Goal: Task Accomplishment & Management: Manage account settings

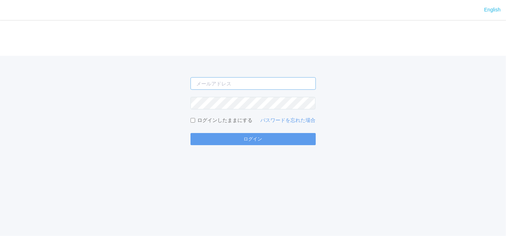
click at [290, 87] on input "email" at bounding box center [252, 83] width 125 height 13
type input "[EMAIL_ADDRESS][DOMAIN_NAME]"
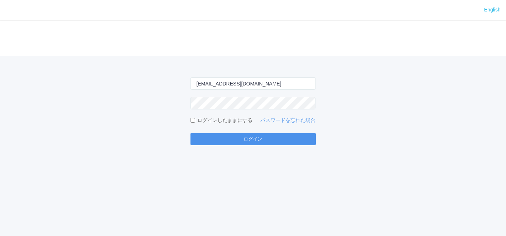
click at [218, 140] on button "ログイン" at bounding box center [252, 139] width 125 height 12
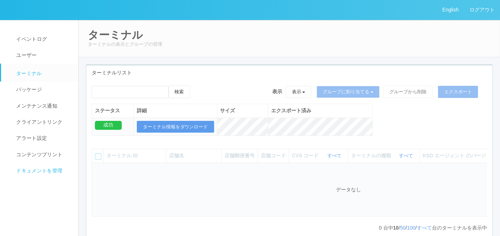
click at [53, 170] on span "ドキュメントを管理" at bounding box center [38, 171] width 48 height 6
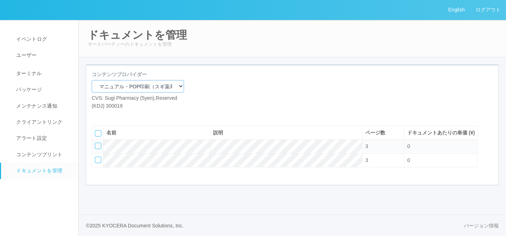
click at [125, 87] on select "マニュアル・POP印刷（スギ薬局） マニュアル・POP印刷（DY） マニュアル・POP印刷（共通） マニュアル・POP印刷（セコマ） マニュアル・POP印刷（…" at bounding box center [138, 86] width 92 height 13
select select "92e33cfa-a397-43d0-aeaa-8a96cbdf4d79"
click at [92, 80] on select "マニュアル・POP印刷（スギ薬局） マニュアル・POP印刷（DY） マニュアル・POP印刷（共通） マニュアル・POP印刷（セコマ） マニュアル・POP印刷（…" at bounding box center [138, 86] width 92 height 13
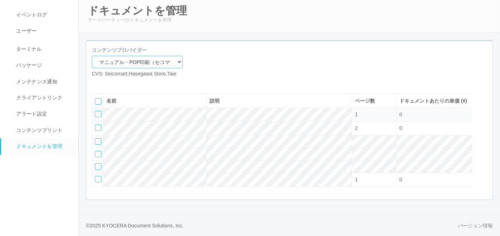
scroll to position [40, 0]
click at [98, 117] on div at bounding box center [98, 114] width 6 height 6
click at [118, 83] on icon at bounding box center [118, 83] width 0 height 0
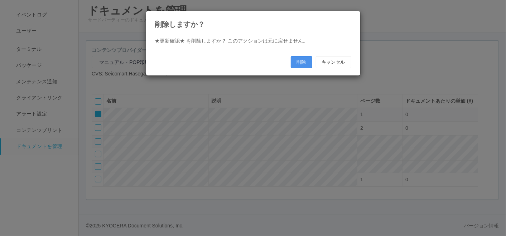
click at [306, 60] on button "削除" at bounding box center [301, 62] width 21 height 12
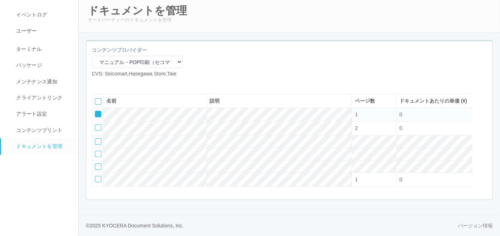
scroll to position [33, 0]
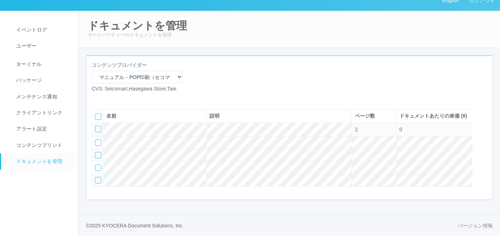
click at [98, 179] on div at bounding box center [98, 180] width 6 height 6
click at [482, 112] on div at bounding box center [483, 114] width 11 height 14
click at [96, 127] on icon at bounding box center [96, 127] width 0 height 0
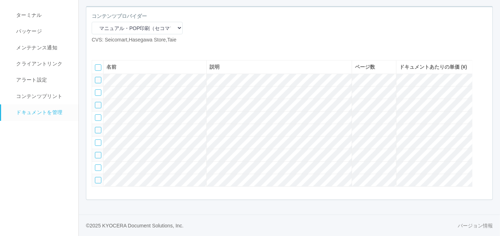
scroll to position [79, 0]
click at [97, 79] on div at bounding box center [98, 80] width 6 height 6
click at [97, 91] on div at bounding box center [98, 92] width 6 height 6
click at [97, 105] on div at bounding box center [98, 105] width 6 height 6
click at [98, 120] on div at bounding box center [98, 118] width 6 height 6
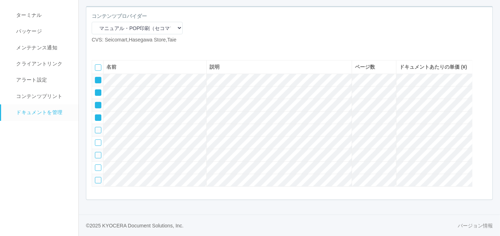
click at [118, 49] on icon at bounding box center [118, 49] width 0 height 0
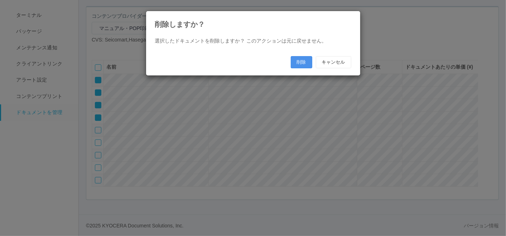
click at [297, 62] on button "削除" at bounding box center [301, 62] width 21 height 12
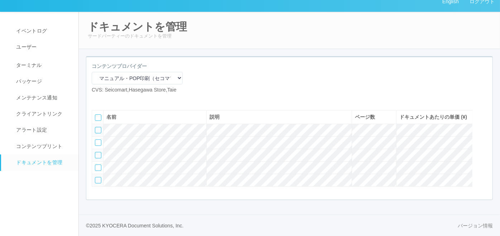
scroll to position [33, 0]
click at [108, 99] on icon at bounding box center [108, 99] width 0 height 0
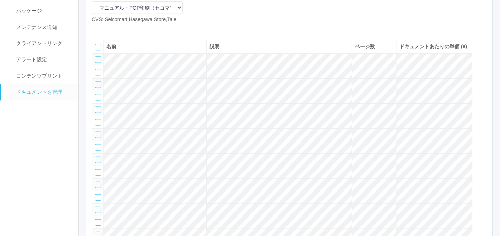
scroll to position [19, 0]
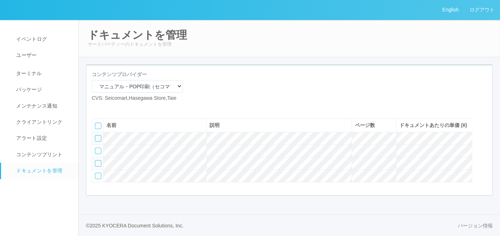
click at [97, 137] on div at bounding box center [98, 138] width 6 height 6
click at [96, 151] on div at bounding box center [98, 151] width 6 height 6
click at [118, 108] on icon at bounding box center [118, 108] width 0 height 0
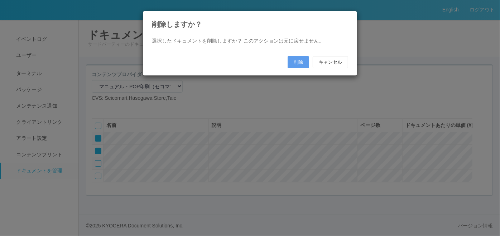
scroll to position [12, 0]
click at [295, 60] on button "削除" at bounding box center [301, 62] width 21 height 12
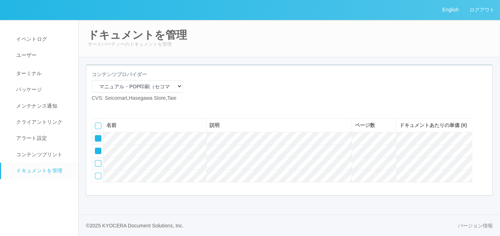
scroll to position [0, 0]
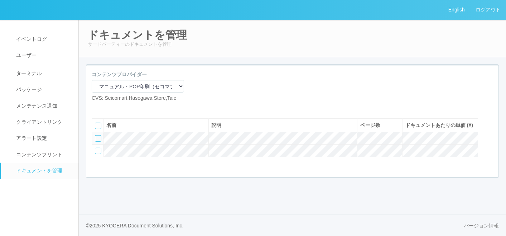
click at [108, 108] on icon at bounding box center [108, 108] width 0 height 0
click at [98, 142] on div at bounding box center [98, 138] width 6 height 6
click at [118, 108] on icon at bounding box center [118, 108] width 0 height 0
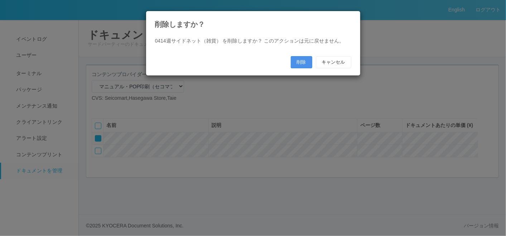
click at [299, 62] on button "削除" at bounding box center [301, 62] width 21 height 12
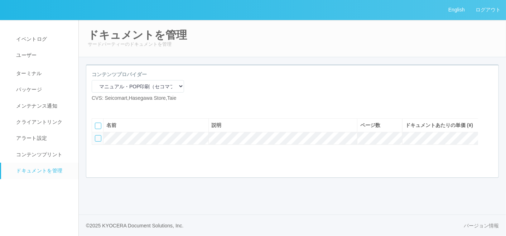
click at [108, 108] on icon at bounding box center [108, 108] width 0 height 0
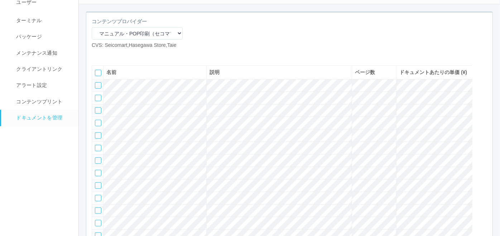
scroll to position [119, 0]
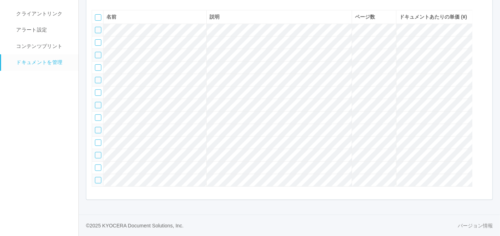
click at [98, 33] on div at bounding box center [98, 30] width 6 height 6
click at [97, 46] on div at bounding box center [98, 42] width 6 height 6
click at [98, 58] on div at bounding box center [98, 55] width 6 height 6
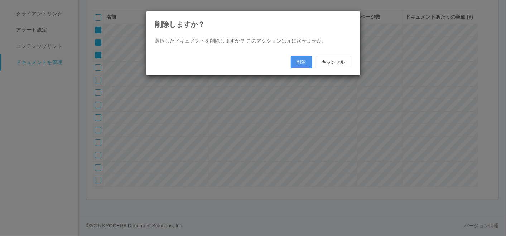
click at [294, 59] on button "削除" at bounding box center [301, 62] width 21 height 12
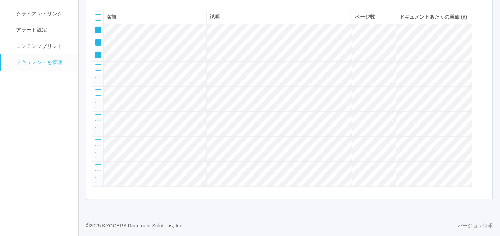
scroll to position [101, 0]
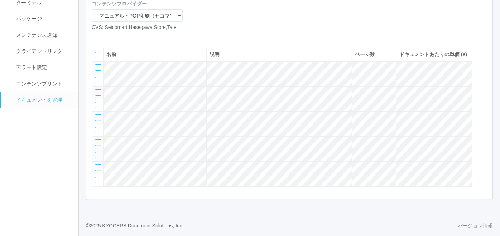
click at [96, 152] on div at bounding box center [98, 155] width 6 height 6
click at [97, 170] on td at bounding box center [97, 168] width 11 height 13
click at [97, 167] on div at bounding box center [98, 168] width 6 height 6
click at [98, 179] on div at bounding box center [98, 180] width 6 height 6
click at [480, 46] on div at bounding box center [483, 53] width 11 height 14
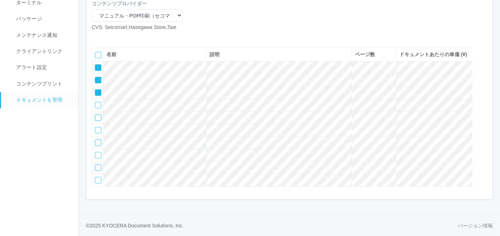
click at [95, 64] on div at bounding box center [98, 67] width 6 height 6
click at [96, 78] on icon at bounding box center [96, 78] width 0 height 0
click at [96, 90] on icon at bounding box center [96, 90] width 0 height 0
click at [108, 37] on icon at bounding box center [108, 37] width 0 height 0
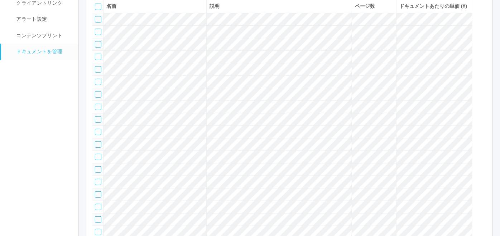
scroll to position [74, 0]
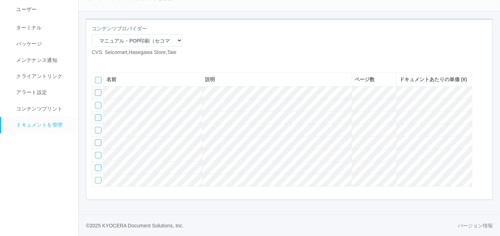
click at [98, 89] on div at bounding box center [98, 92] width 6 height 6
click at [98, 101] on td at bounding box center [97, 105] width 11 height 13
click at [99, 102] on div at bounding box center [98, 105] width 6 height 6
click at [99, 115] on div at bounding box center [98, 118] width 6 height 6
click at [98, 127] on div at bounding box center [98, 130] width 6 height 6
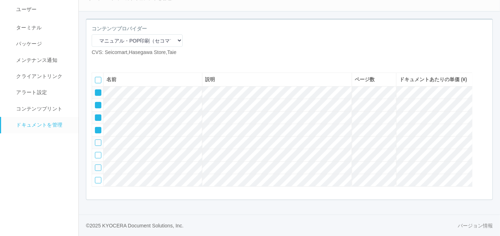
click at [118, 62] on icon at bounding box center [118, 62] width 0 height 0
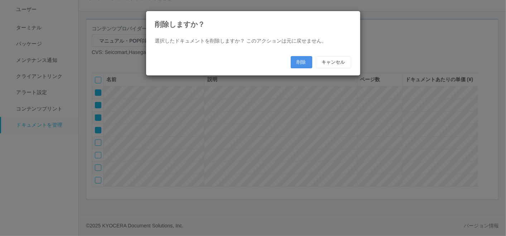
click at [295, 63] on button "削除" at bounding box center [301, 62] width 21 height 12
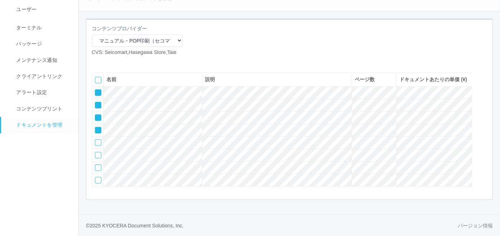
scroll to position [19, 0]
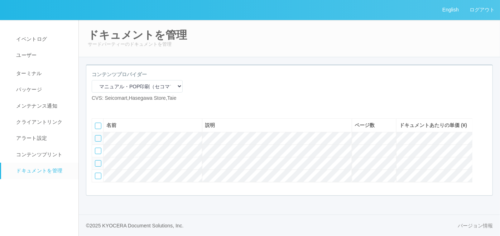
click at [108, 108] on icon at bounding box center [108, 108] width 0 height 0
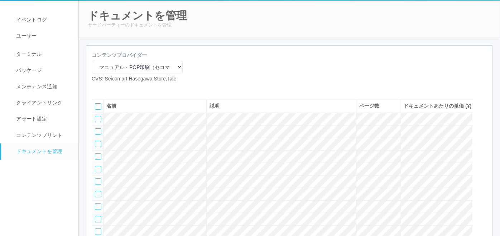
scroll to position [66, 0]
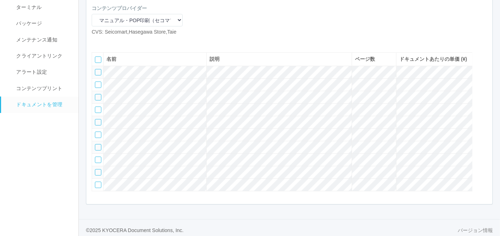
click at [97, 76] on div at bounding box center [98, 72] width 6 height 6
click at [96, 88] on div at bounding box center [98, 85] width 6 height 6
click at [98, 101] on div at bounding box center [98, 97] width 6 height 6
click at [98, 113] on div at bounding box center [98, 110] width 6 height 6
click at [98, 126] on div at bounding box center [98, 122] width 6 height 6
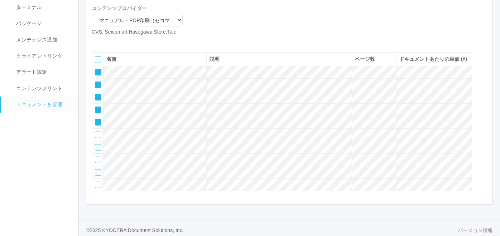
click at [118, 42] on icon at bounding box center [118, 42] width 0 height 0
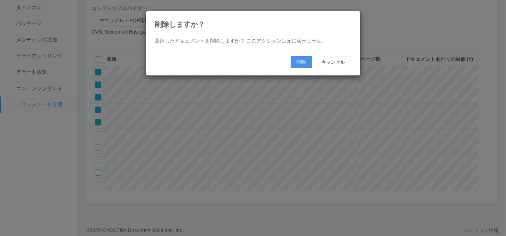
click at [294, 64] on button "削除" at bounding box center [301, 62] width 21 height 12
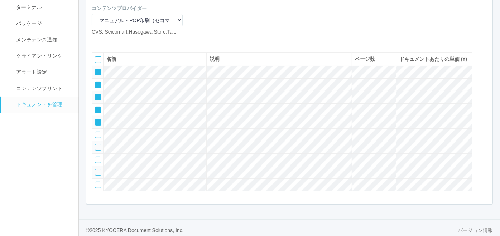
scroll to position [33, 0]
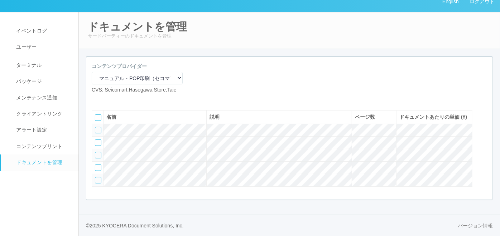
click at [108, 99] on icon at bounding box center [108, 99] width 0 height 0
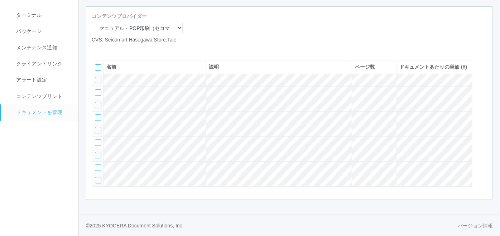
scroll to position [88, 0]
click at [96, 77] on div at bounding box center [98, 80] width 6 height 6
click at [96, 89] on div at bounding box center [98, 92] width 6 height 6
click at [98, 102] on div at bounding box center [98, 105] width 6 height 6
click at [118, 49] on icon at bounding box center [118, 49] width 0 height 0
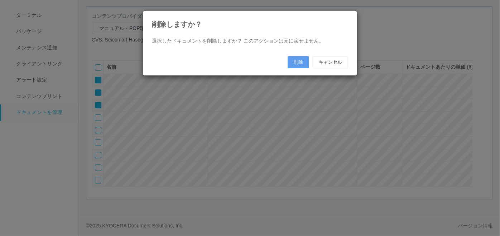
scroll to position [80, 0]
click at [297, 61] on button "削除" at bounding box center [301, 62] width 21 height 12
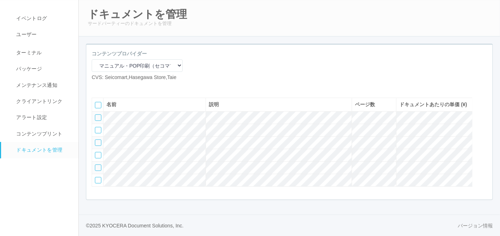
scroll to position [47, 0]
click at [98, 154] on div at bounding box center [98, 155] width 6 height 6
click at [99, 165] on div at bounding box center [98, 168] width 6 height 6
click at [98, 181] on div at bounding box center [98, 180] width 6 height 6
click at [487, 96] on div at bounding box center [483, 103] width 11 height 14
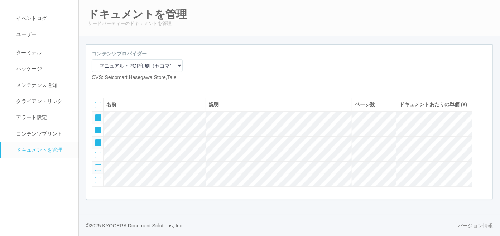
click at [96, 140] on icon at bounding box center [96, 140] width 0 height 0
click at [96, 128] on icon at bounding box center [96, 128] width 0 height 0
click at [96, 115] on icon at bounding box center [96, 115] width 0 height 0
click at [108, 87] on icon at bounding box center [108, 87] width 0 height 0
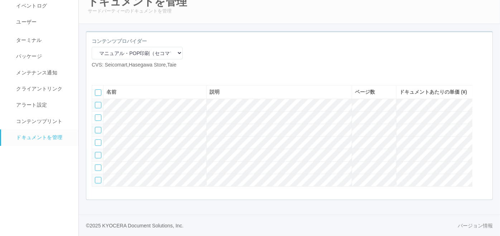
scroll to position [60, 0]
click at [97, 115] on div at bounding box center [98, 118] width 6 height 6
click at [97, 127] on div at bounding box center [98, 130] width 6 height 6
click at [97, 140] on div at bounding box center [98, 143] width 6 height 6
click at [118, 74] on icon at bounding box center [118, 74] width 0 height 0
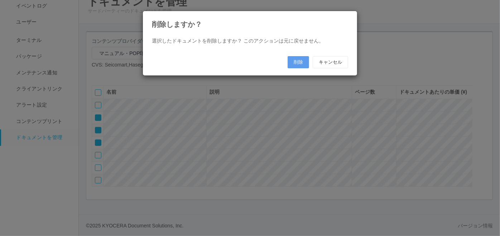
scroll to position [53, 0]
click at [295, 60] on button "削除" at bounding box center [301, 62] width 21 height 12
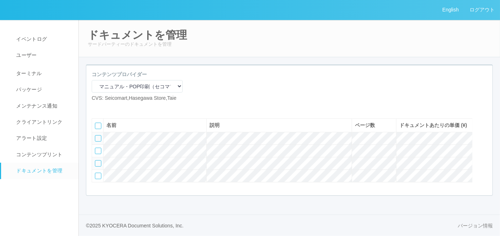
scroll to position [19, 0]
click at [108, 108] on icon at bounding box center [108, 108] width 0 height 0
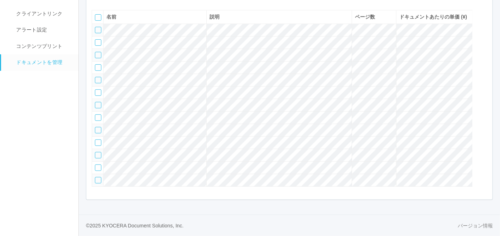
scroll to position [103, 0]
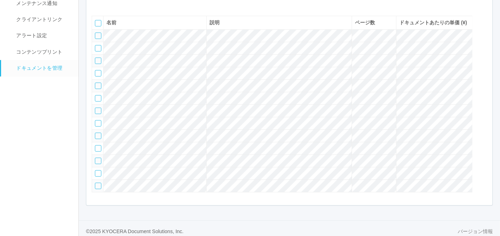
click at [95, 39] on div at bounding box center [98, 36] width 6 height 6
click at [98, 52] on div at bounding box center [98, 48] width 6 height 6
click at [96, 64] on div at bounding box center [98, 61] width 6 height 6
click at [96, 77] on div at bounding box center [98, 73] width 6 height 6
click at [98, 89] on div at bounding box center [98, 86] width 6 height 6
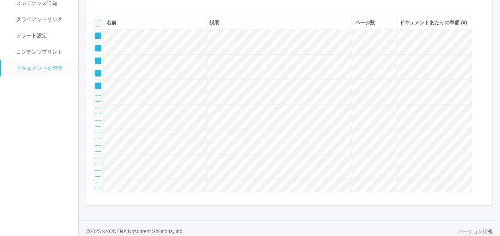
click at [98, 102] on div at bounding box center [98, 98] width 6 height 6
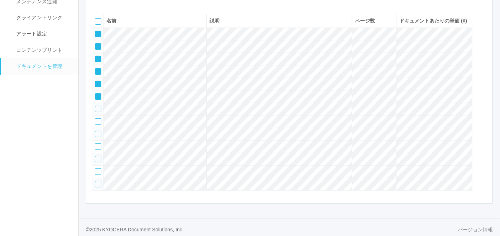
scroll to position [63, 0]
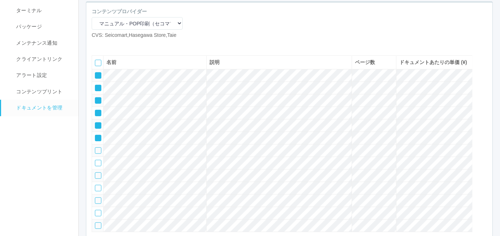
click at [118, 45] on icon at bounding box center [118, 45] width 0 height 0
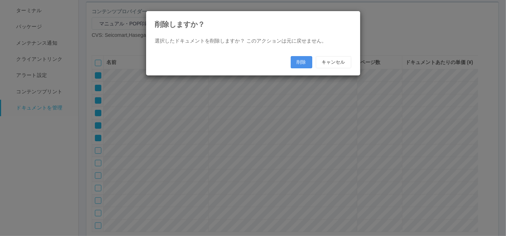
click at [294, 63] on button "削除" at bounding box center [301, 62] width 21 height 12
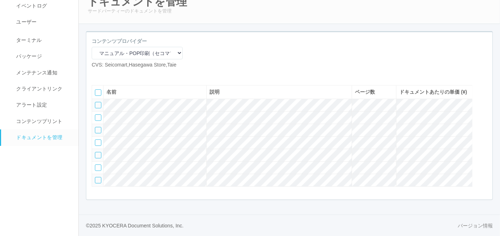
scroll to position [60, 0]
click at [108, 74] on icon at bounding box center [108, 74] width 0 height 0
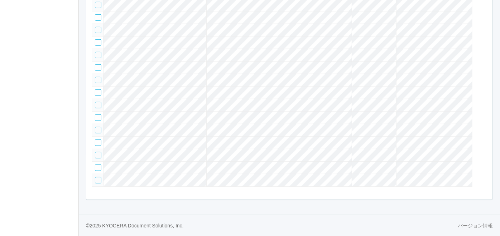
scroll to position [63, 0]
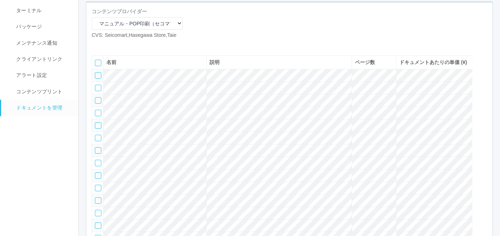
click at [108, 45] on icon at bounding box center [108, 45] width 0 height 0
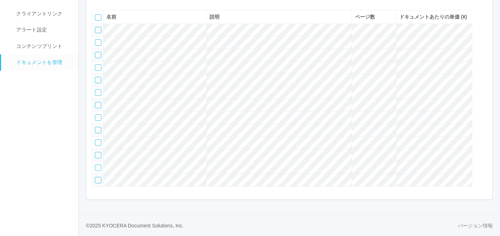
scroll to position [103, 0]
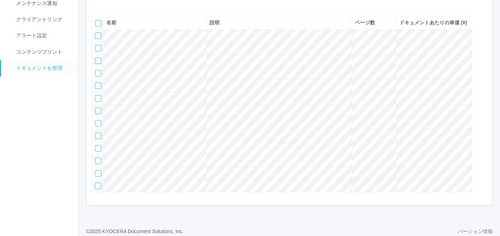
click at [98, 39] on div at bounding box center [98, 36] width 6 height 6
click at [98, 52] on div at bounding box center [98, 48] width 6 height 6
click at [98, 64] on div at bounding box center [98, 61] width 6 height 6
click at [100, 77] on div at bounding box center [98, 73] width 6 height 6
click at [99, 89] on div at bounding box center [98, 86] width 6 height 6
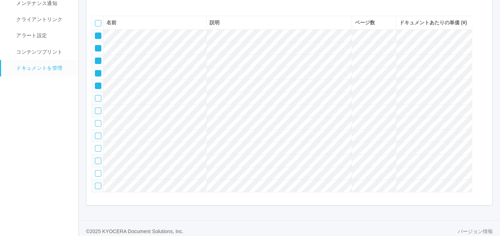
click at [97, 102] on div at bounding box center [98, 98] width 6 height 6
click at [118, 5] on icon at bounding box center [118, 5] width 0 height 0
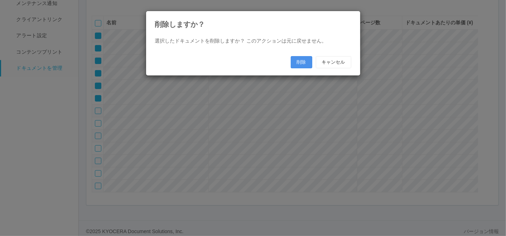
click at [301, 64] on button "削除" at bounding box center [301, 62] width 21 height 12
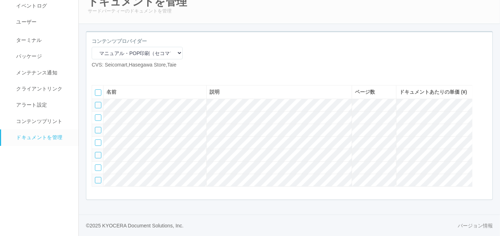
scroll to position [60, 0]
click at [108, 74] on icon at bounding box center [108, 74] width 0 height 0
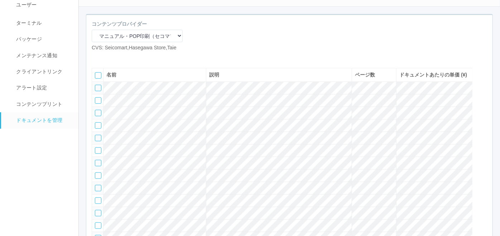
scroll to position [0, 0]
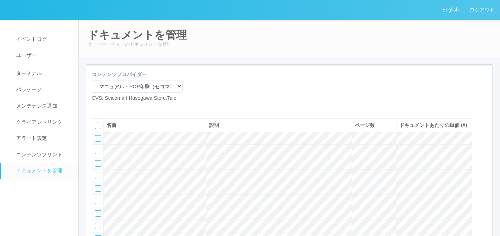
click at [108, 108] on icon at bounding box center [108, 108] width 0 height 0
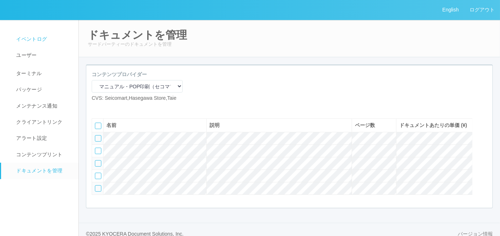
click at [41, 39] on span "イベントログ" at bounding box center [30, 39] width 33 height 6
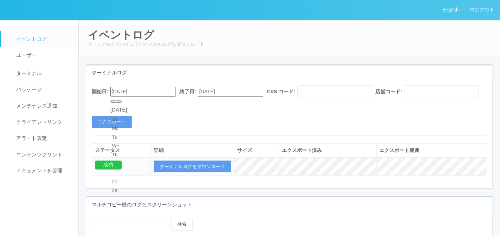
click at [161, 93] on input "[DATE]" at bounding box center [142, 92] width 65 height 10
click at [127, 107] on div "[DATE]" at bounding box center [118, 110] width 17 height 8
click at [122, 103] on button "button" at bounding box center [119, 102] width 6 height 2
type input "[DATE]"
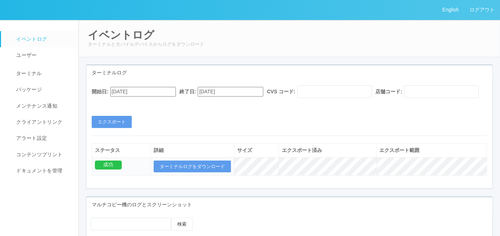
click at [223, 102] on div "開始日: [DATE] 終了日: [DATE] CVS コード: 店舗コード:" at bounding box center [289, 94] width 395 height 16
click at [112, 128] on button "エクスポート" at bounding box center [112, 122] width 40 height 12
click at [210, 173] on button "ターミナルログをダウンロード" at bounding box center [192, 167] width 77 height 12
click at [44, 169] on span "ドキュメントを管理" at bounding box center [38, 171] width 48 height 6
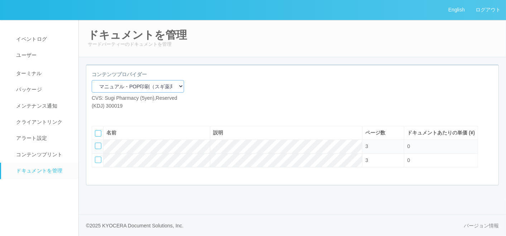
click at [156, 86] on select "マニュアル・POP印刷（スギ薬局） マニュアル・POP印刷（DY） マニュアル・POP印刷（共通） マニュアル・POP印刷（セコマ） マニュアル・POP印刷（…" at bounding box center [138, 86] width 92 height 13
select select "92e33cfa-a397-43d0-aeaa-8a96cbdf4d79"
click at [92, 80] on select "マニュアル・POP印刷（スギ薬局） マニュアル・POP印刷（DY） マニュアル・POP印刷（共通） マニュアル・POP印刷（セコマ） マニュアル・POP印刷（…" at bounding box center [138, 86] width 92 height 13
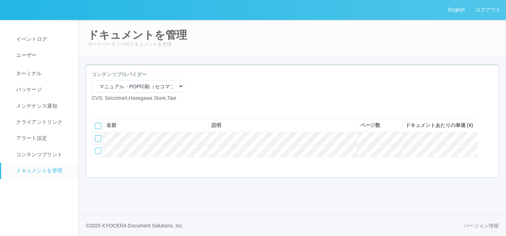
click at [108, 108] on icon at bounding box center [108, 108] width 0 height 0
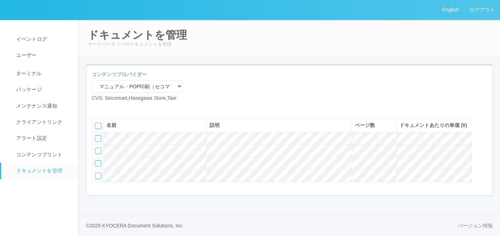
click at [108, 108] on icon at bounding box center [108, 108] width 0 height 0
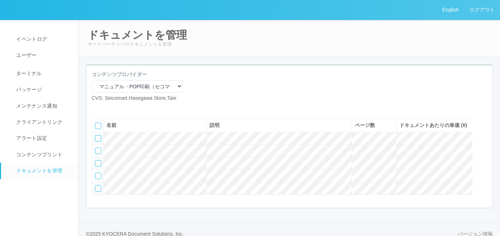
click at [108, 108] on icon at bounding box center [108, 108] width 0 height 0
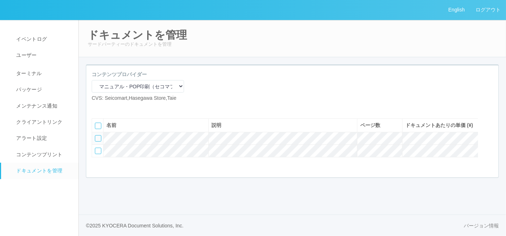
click at [108, 108] on icon at bounding box center [108, 108] width 0 height 0
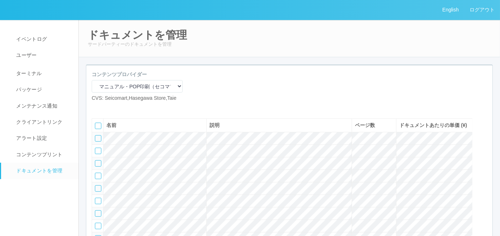
scroll to position [40, 0]
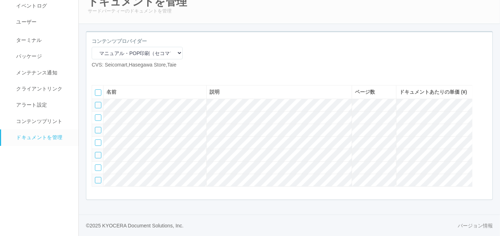
click at [108, 74] on icon at bounding box center [108, 74] width 0 height 0
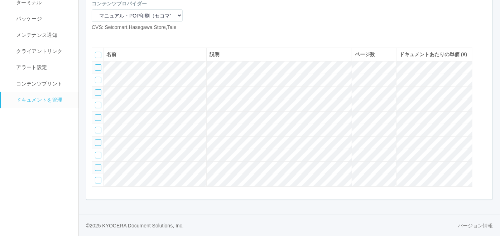
scroll to position [22, 0]
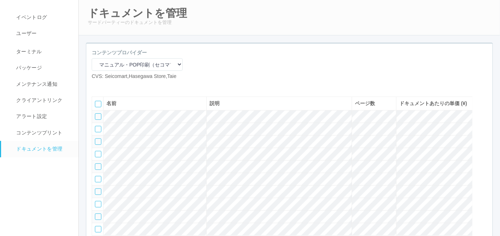
click at [108, 86] on icon at bounding box center [108, 86] width 0 height 0
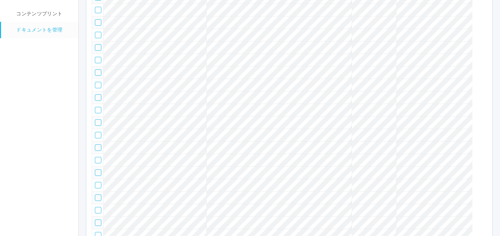
scroll to position [19, 0]
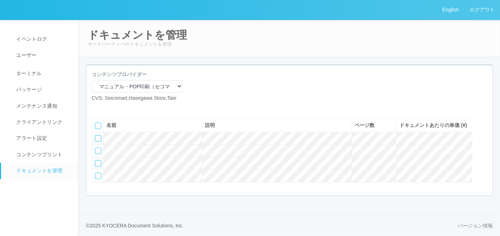
click at [108, 108] on icon at bounding box center [108, 108] width 0 height 0
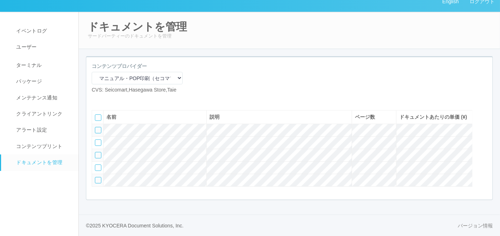
scroll to position [33, 0]
click at [108, 99] on icon at bounding box center [108, 99] width 0 height 0
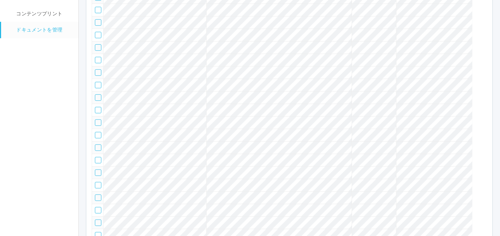
scroll to position [6, 0]
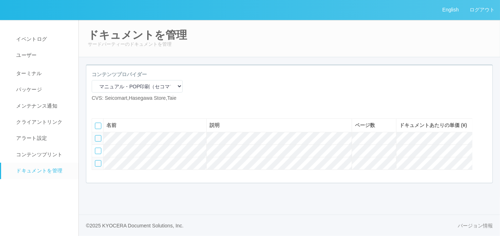
click at [108, 108] on icon at bounding box center [108, 108] width 0 height 0
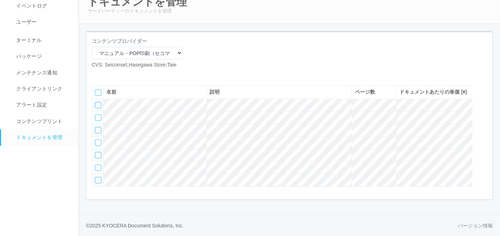
scroll to position [60, 0]
click at [108, 74] on icon at bounding box center [108, 74] width 0 height 0
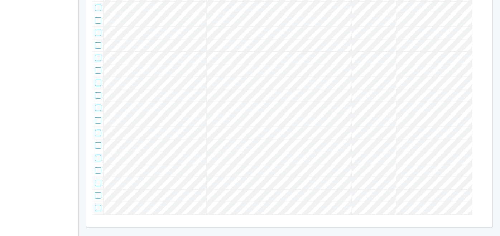
scroll to position [47, 0]
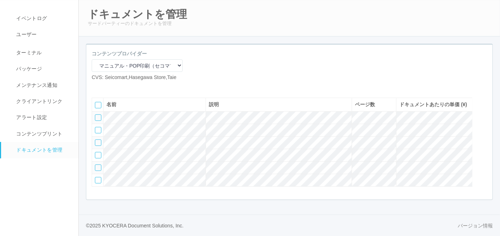
click at [108, 87] on icon at bounding box center [108, 87] width 0 height 0
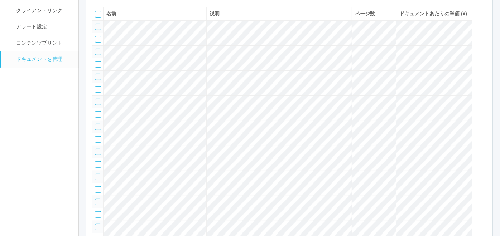
scroll to position [22, 0]
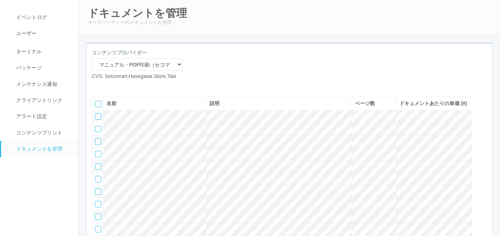
click at [108, 86] on icon at bounding box center [108, 86] width 0 height 0
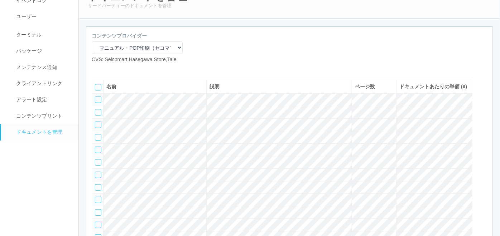
scroll to position [0, 0]
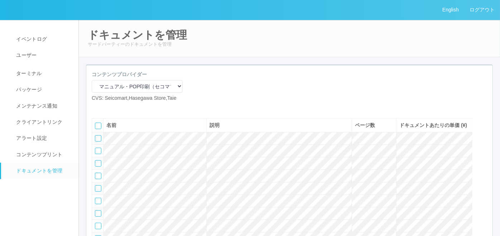
click at [108, 108] on icon at bounding box center [108, 108] width 0 height 0
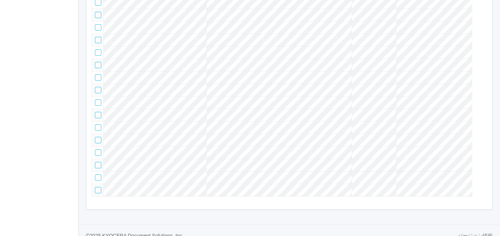
scroll to position [88, 0]
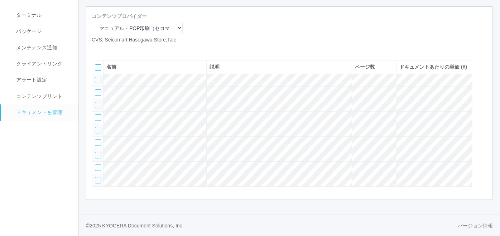
click at [108, 49] on icon at bounding box center [108, 49] width 0 height 0
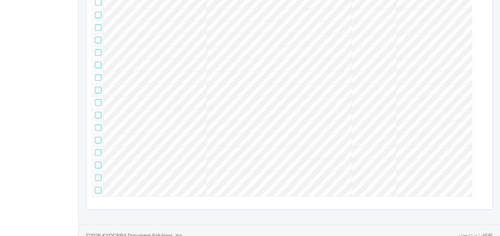
scroll to position [19, 0]
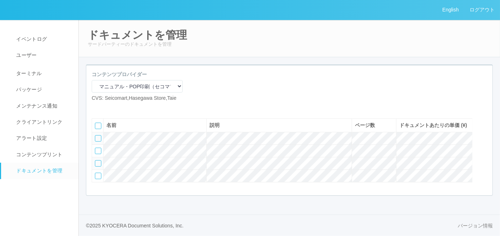
click at [108, 108] on icon at bounding box center [108, 108] width 0 height 0
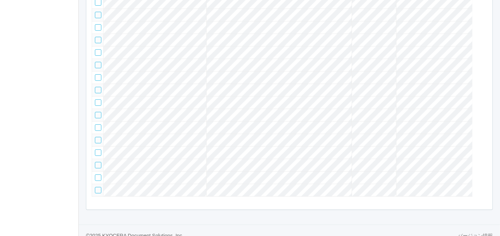
scroll to position [33, 0]
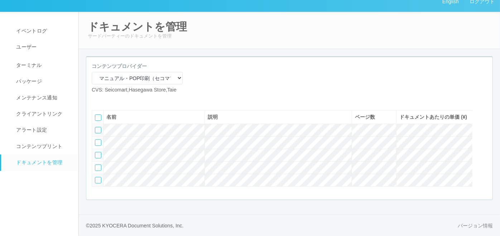
click at [108, 99] on icon at bounding box center [108, 99] width 0 height 0
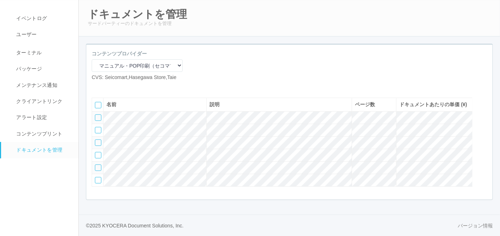
scroll to position [47, 0]
click at [108, 87] on icon at bounding box center [108, 87] width 0 height 0
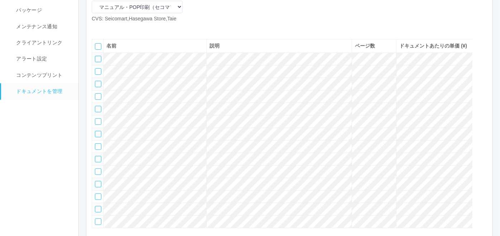
scroll to position [77, 0]
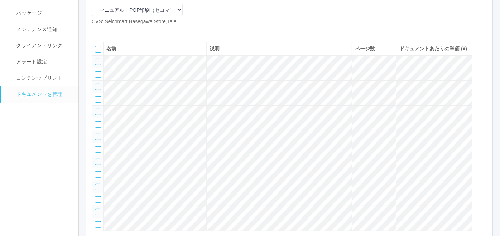
click at [108, 31] on icon at bounding box center [108, 31] width 0 height 0
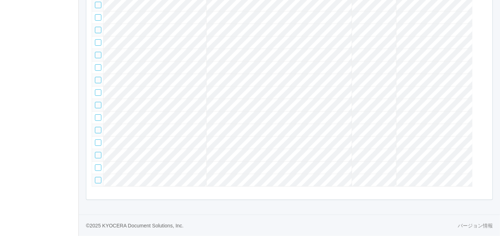
scroll to position [60, 0]
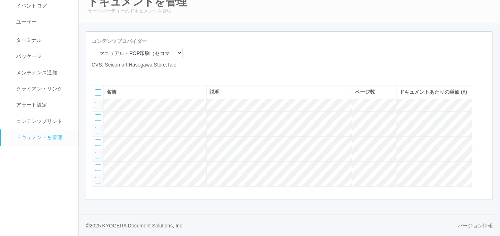
click at [108, 74] on icon at bounding box center [108, 74] width 0 height 0
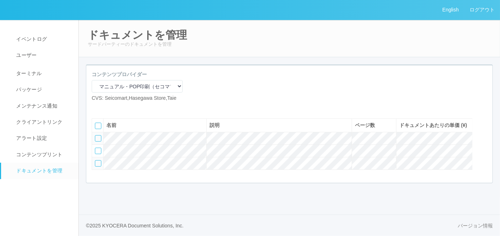
scroll to position [6, 0]
click at [108, 108] on icon at bounding box center [108, 108] width 0 height 0
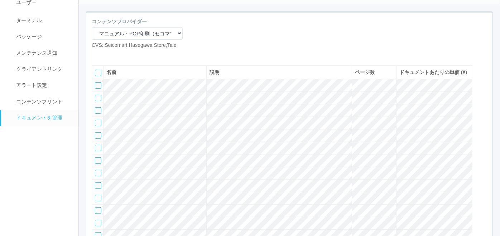
scroll to position [53, 0]
click at [108, 55] on icon at bounding box center [108, 55] width 0 height 0
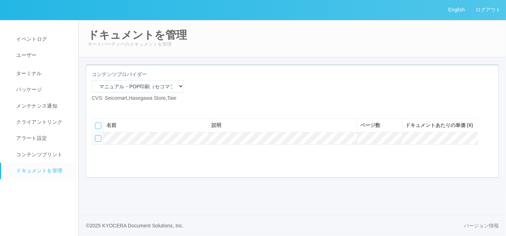
click at [108, 108] on icon at bounding box center [108, 108] width 0 height 0
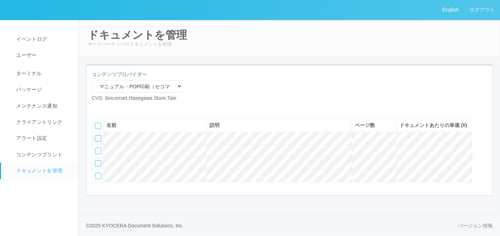
click at [108, 108] on icon at bounding box center [108, 108] width 0 height 0
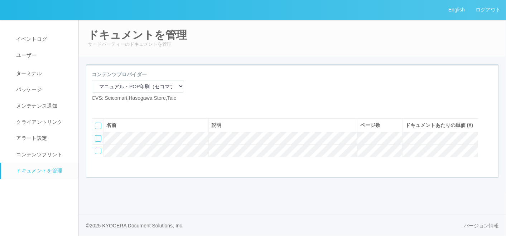
click at [108, 108] on icon at bounding box center [108, 108] width 0 height 0
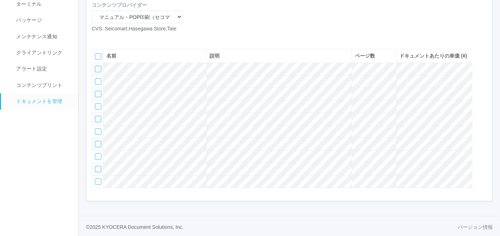
scroll to position [79, 0]
click at [108, 37] on icon at bounding box center [108, 37] width 0 height 0
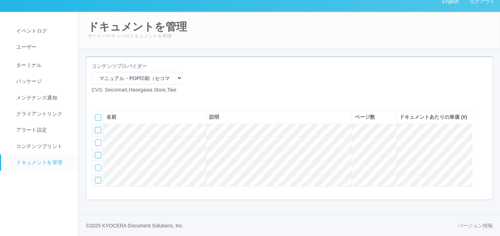
scroll to position [33, 0]
click at [108, 99] on icon at bounding box center [108, 99] width 0 height 0
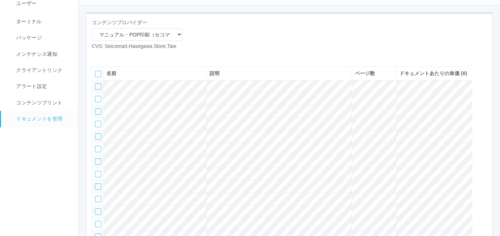
scroll to position [52, 0]
click at [108, 56] on icon at bounding box center [108, 56] width 0 height 0
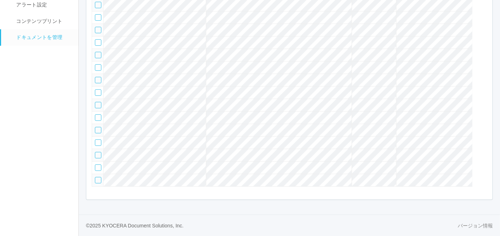
scroll to position [88, 0]
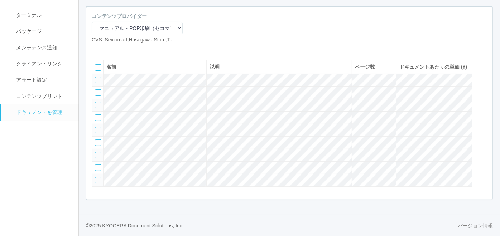
click at [108, 49] on icon at bounding box center [108, 49] width 0 height 0
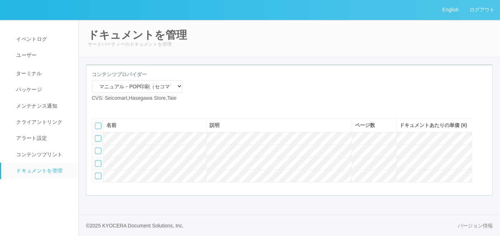
scroll to position [19, 0]
click at [108, 108] on icon at bounding box center [108, 108] width 0 height 0
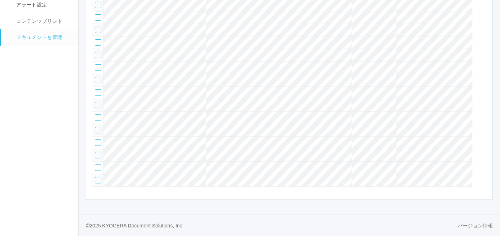
scroll to position [33, 0]
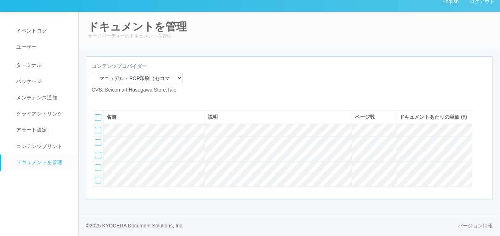
click at [108, 99] on icon at bounding box center [108, 99] width 0 height 0
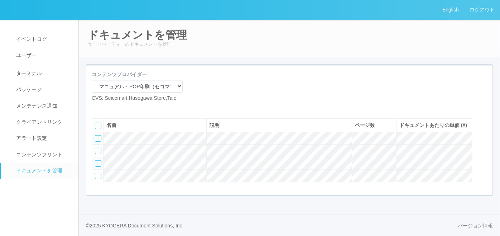
scroll to position [19, 0]
click at [108, 108] on icon at bounding box center [108, 108] width 0 height 0
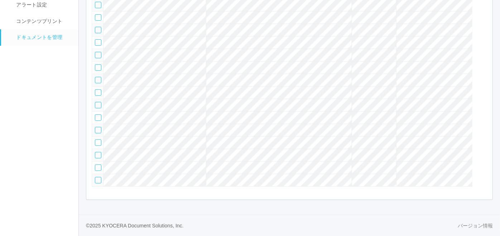
scroll to position [101, 0]
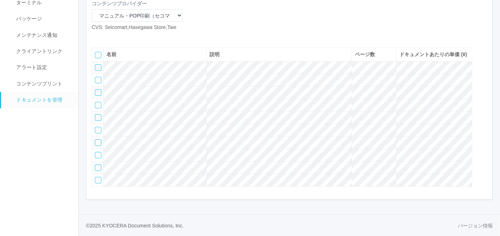
click at [108, 37] on icon at bounding box center [108, 37] width 0 height 0
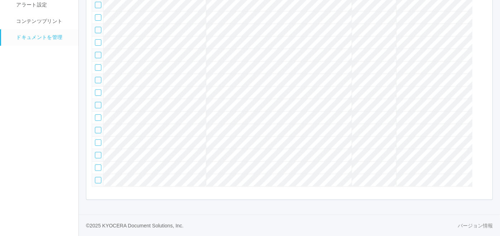
scroll to position [60, 0]
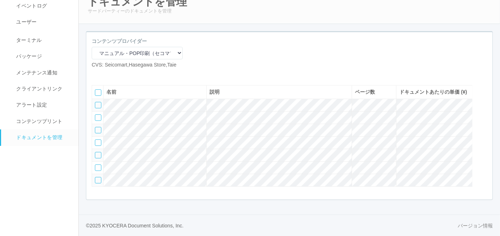
click at [136, 53] on div "コンテンツプロバイダー マニュアル・POP印刷（スギ薬局） マニュアル・POP印刷（DY） マニュアル・POP印刷（共通） マニュアル・POP印刷（セコマ） …" at bounding box center [137, 56] width 102 height 37
click at [108, 74] on icon at bounding box center [108, 74] width 0 height 0
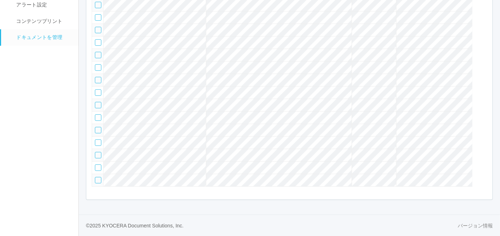
scroll to position [6, 0]
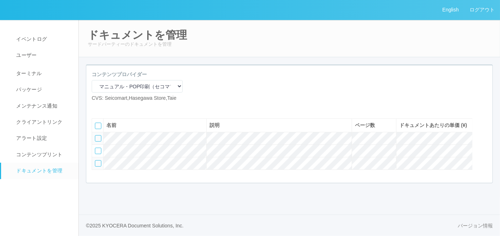
click at [108, 108] on icon at bounding box center [108, 108] width 0 height 0
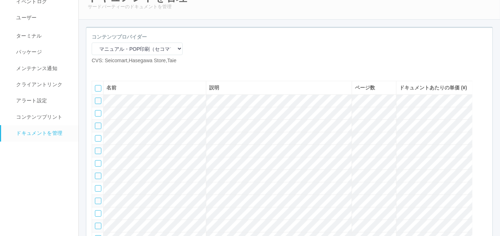
scroll to position [0, 0]
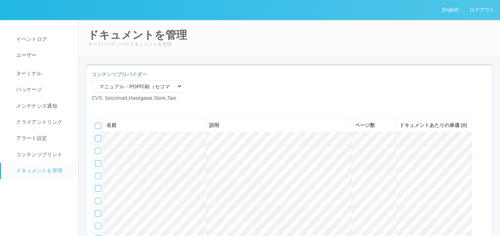
click at [108, 108] on icon at bounding box center [108, 108] width 0 height 0
